Goal: Task Accomplishment & Management: Manage account settings

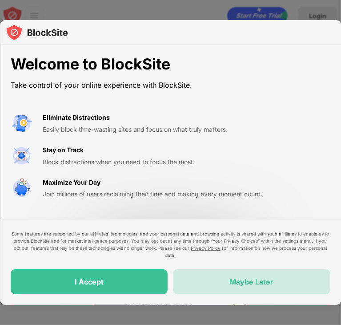
click at [233, 278] on div "Maybe Later" at bounding box center [252, 281] width 44 height 9
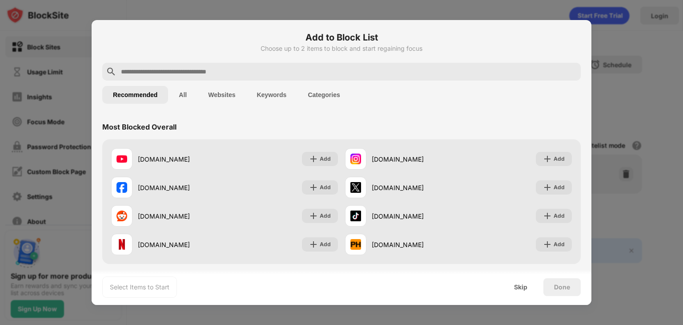
click at [630, 102] on div at bounding box center [341, 162] width 683 height 325
